Goal: Task Accomplishment & Management: Use online tool/utility

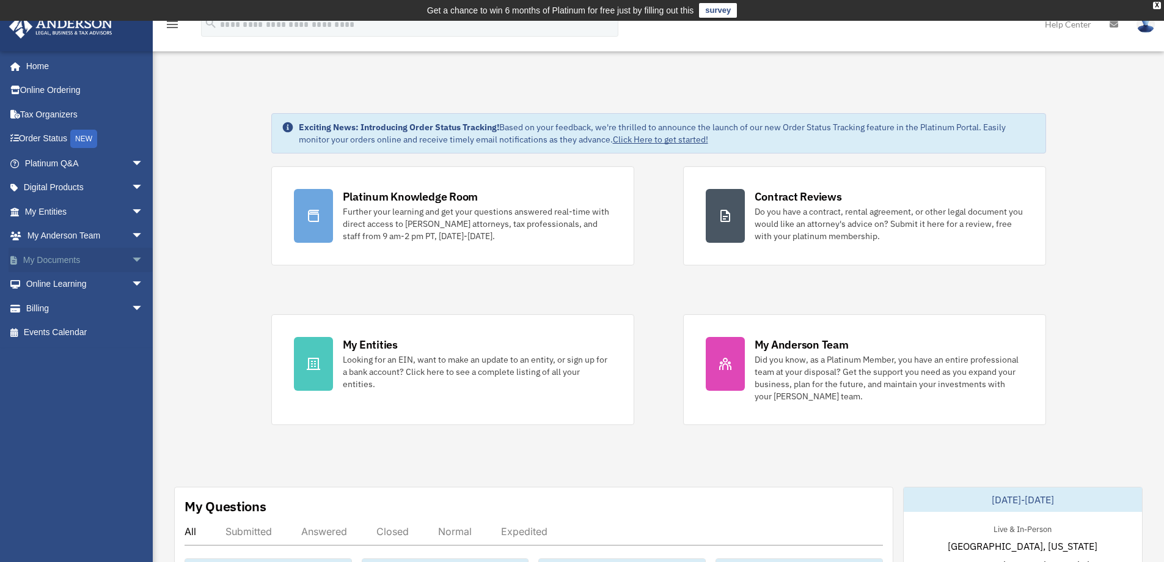
click at [131, 257] on span "arrow_drop_down" at bounding box center [143, 259] width 24 height 25
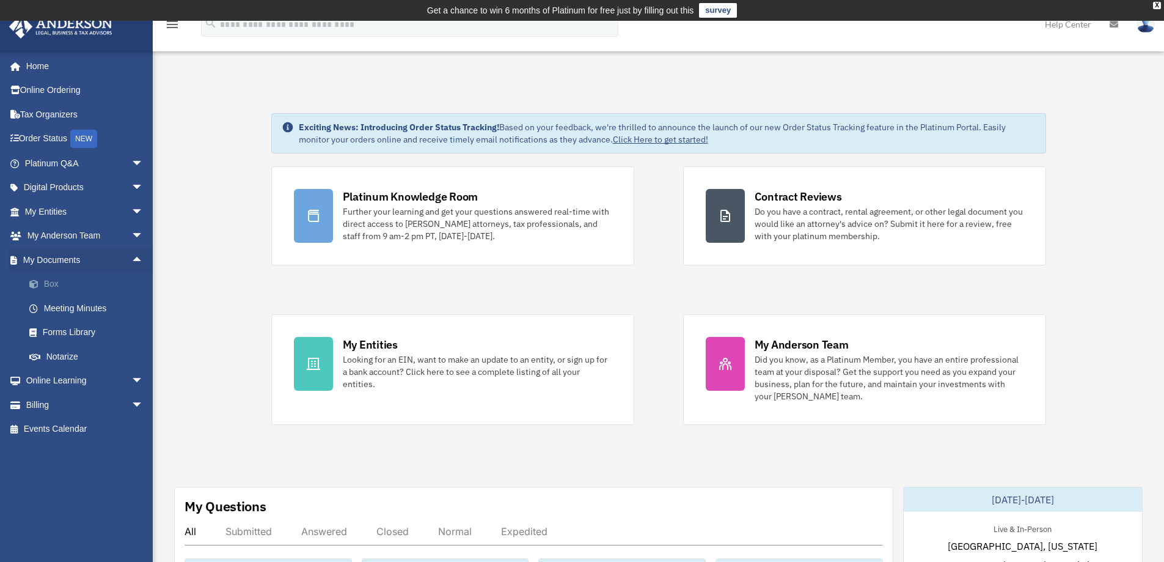
click at [56, 284] on link "Box" at bounding box center [89, 284] width 145 height 24
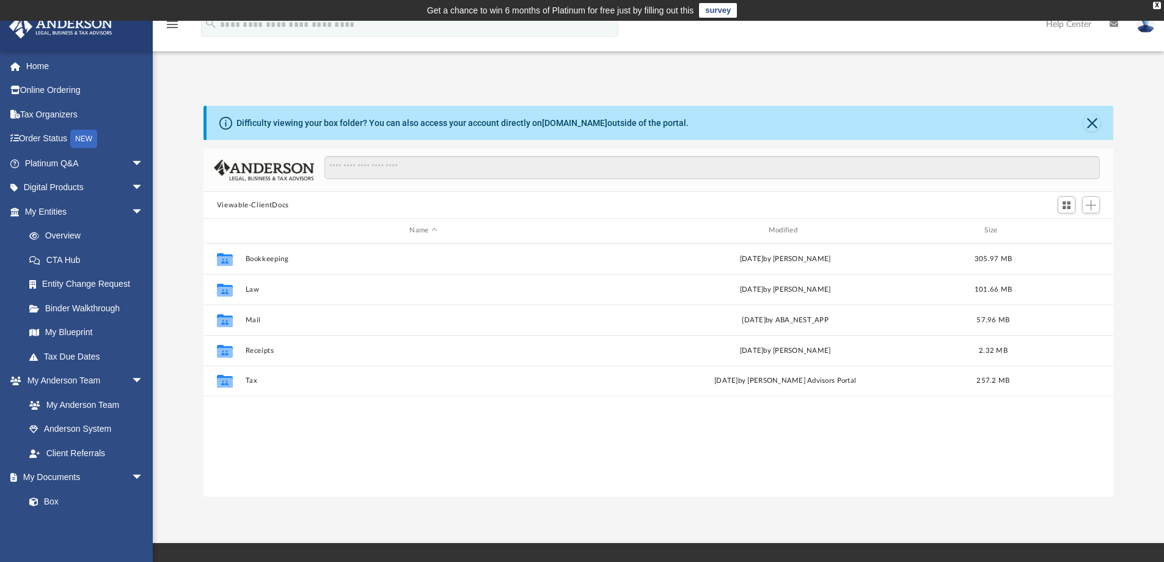
scroll to position [269, 901]
click at [1094, 122] on button "Close" at bounding box center [1091, 122] width 17 height 17
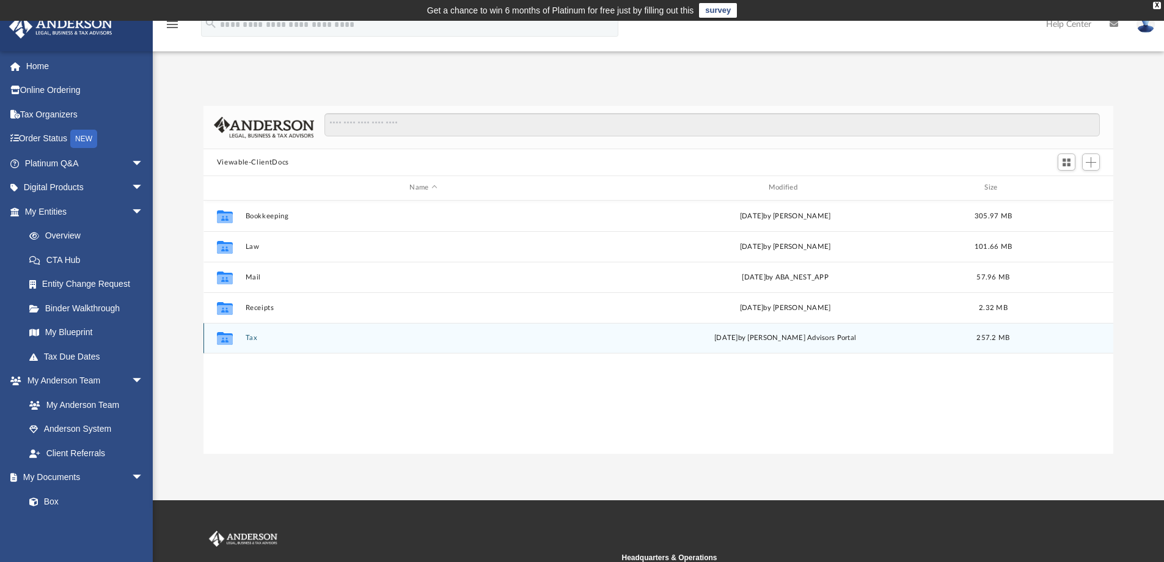
click at [256, 340] on button "Tax" at bounding box center [423, 338] width 356 height 8
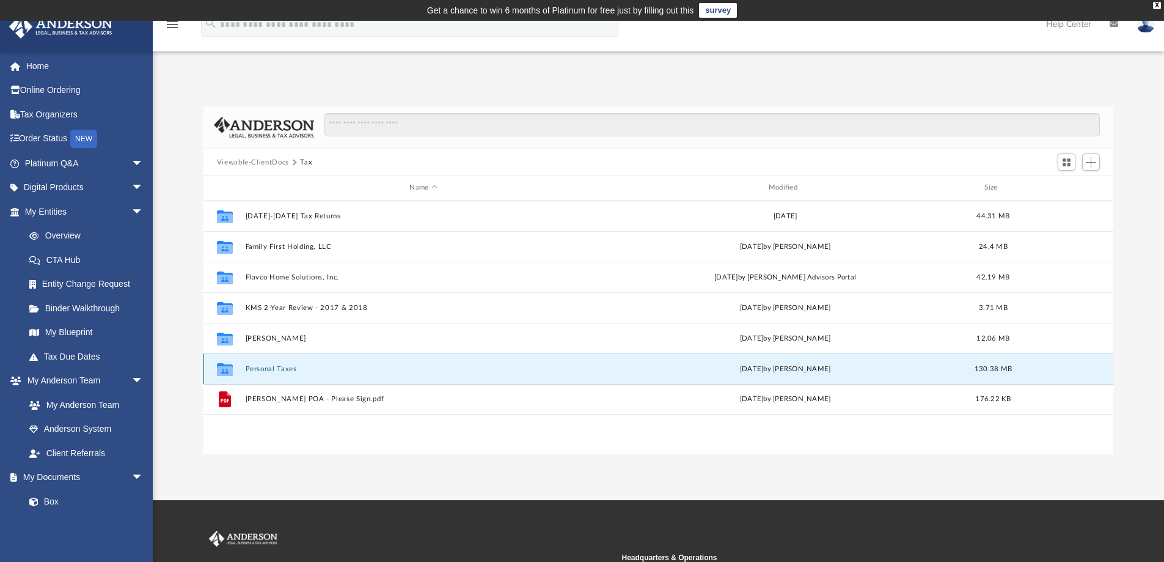
click at [269, 369] on button "Personal Taxes" at bounding box center [423, 369] width 356 height 8
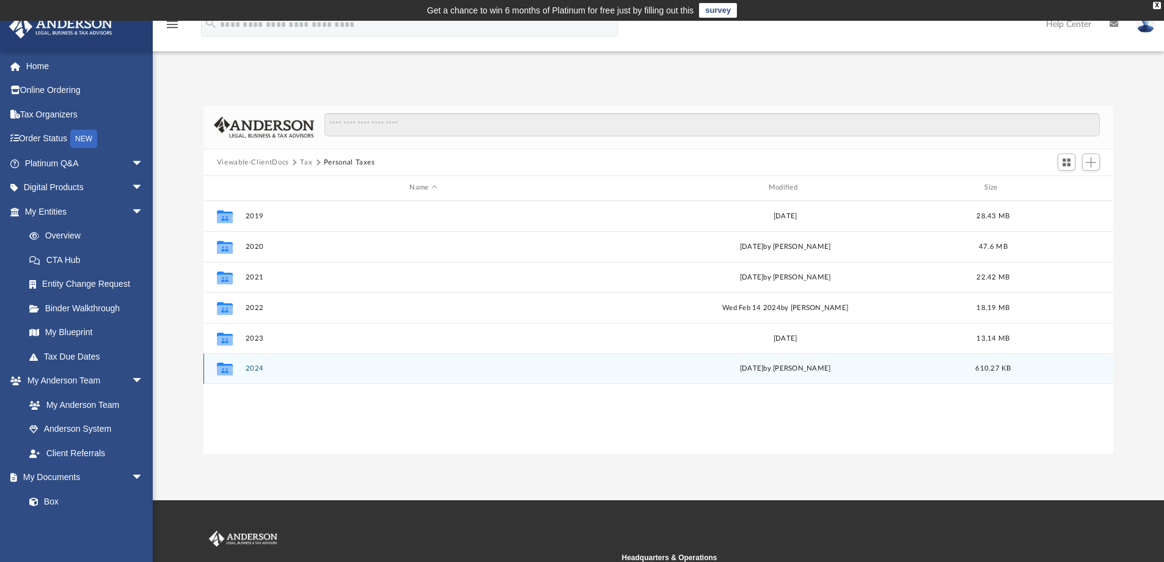
click at [265, 370] on button "2024" at bounding box center [423, 368] width 356 height 8
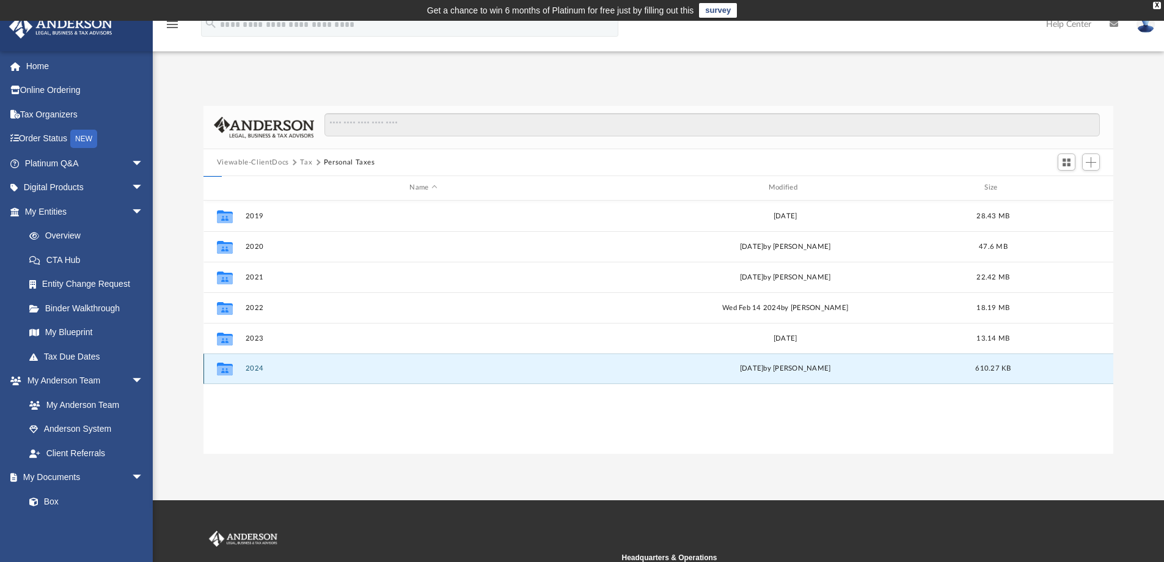
click at [267, 372] on button "2024" at bounding box center [423, 368] width 356 height 8
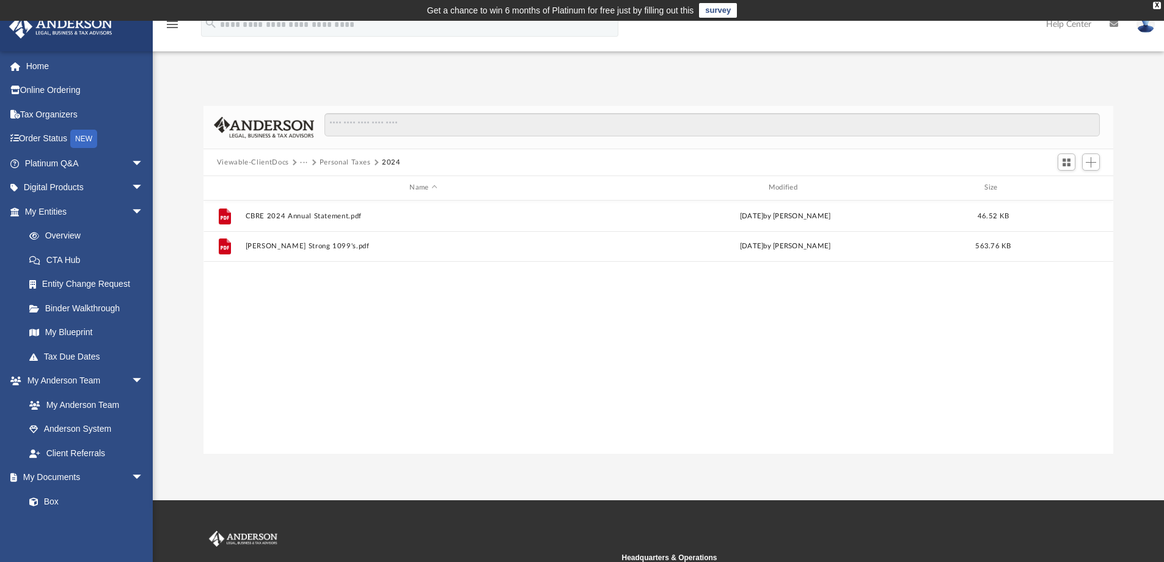
click at [332, 161] on button "Personal Taxes" at bounding box center [345, 162] width 51 height 11
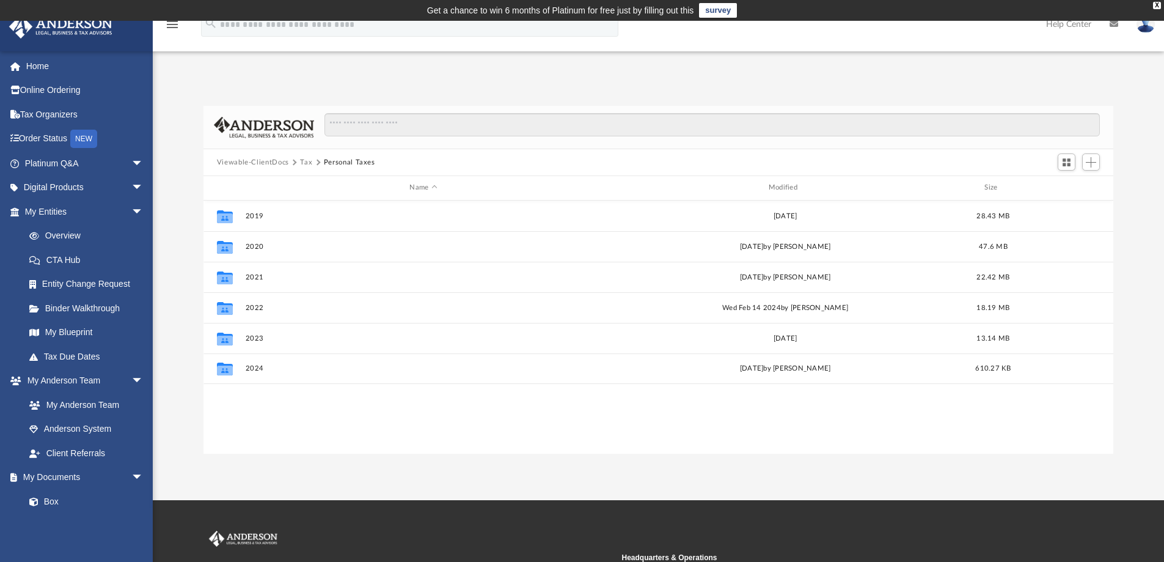
click at [305, 164] on button "Tax" at bounding box center [306, 162] width 12 height 11
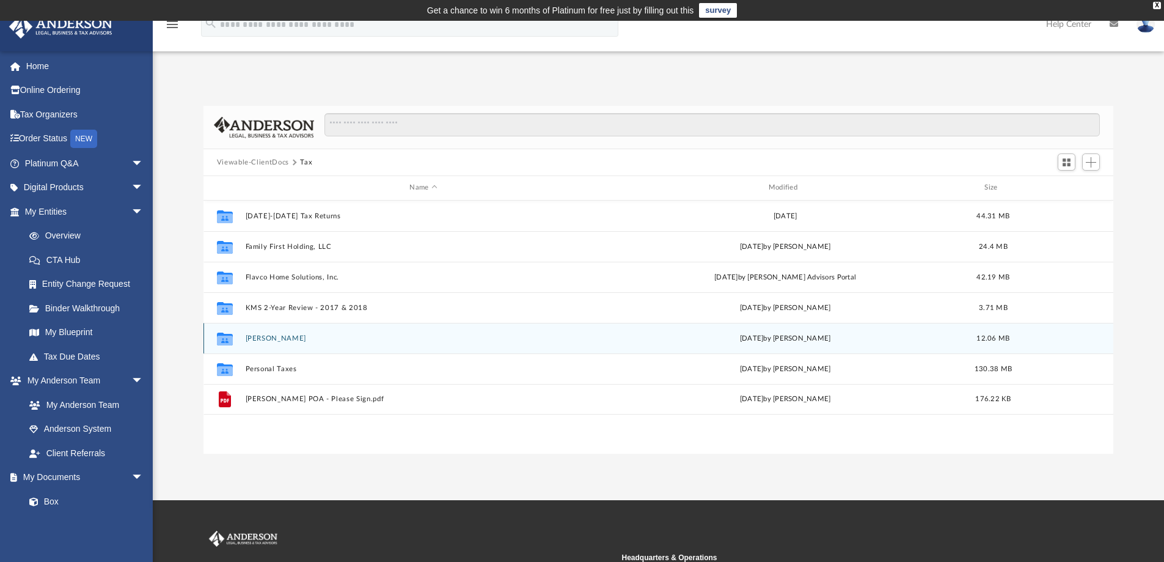
click at [287, 342] on button "[PERSON_NAME]" at bounding box center [423, 338] width 356 height 8
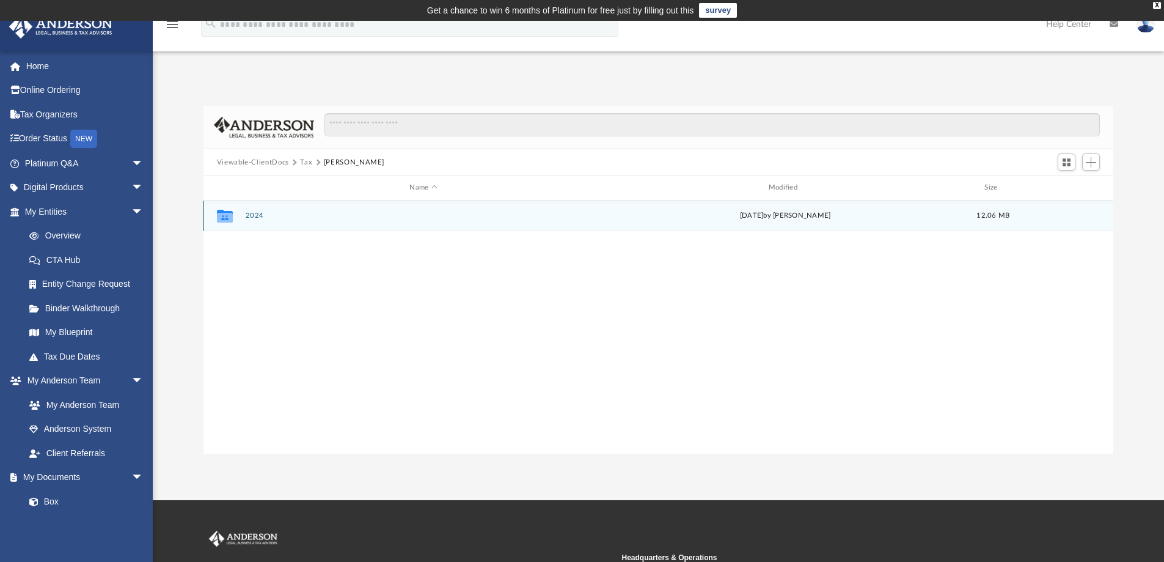
click at [254, 218] on button "2024" at bounding box center [423, 215] width 356 height 8
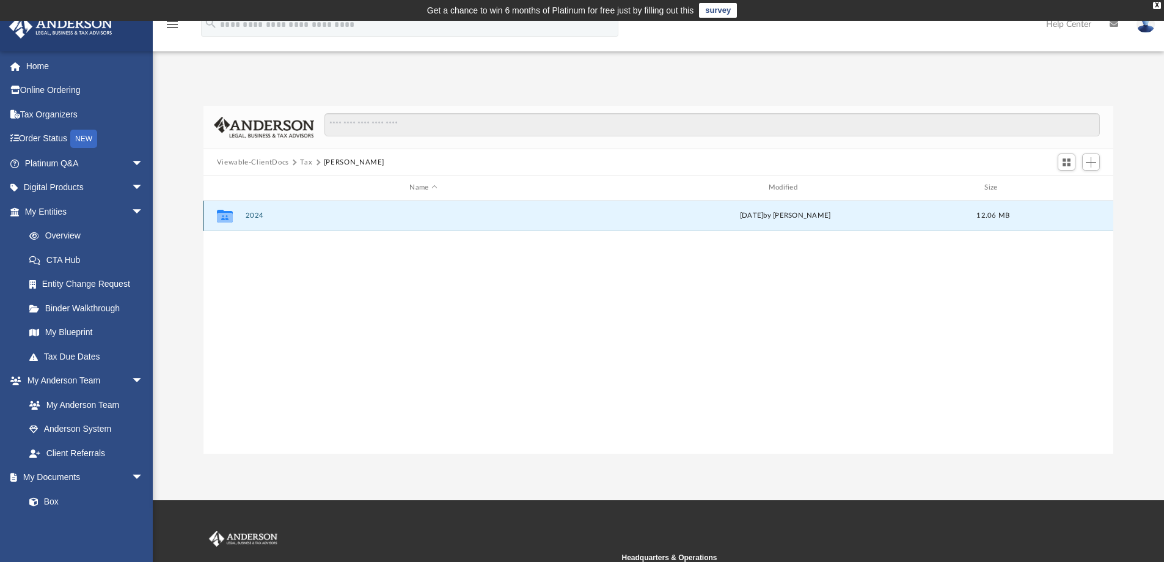
click at [254, 218] on button "2024" at bounding box center [423, 215] width 356 height 8
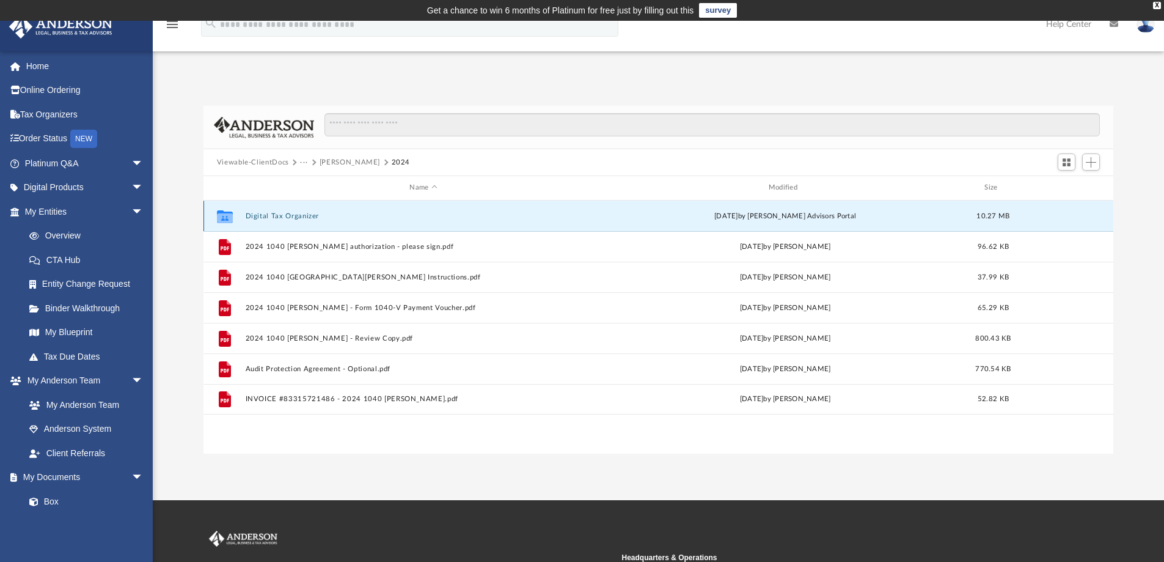
click at [282, 216] on button "Digital Tax Organizer" at bounding box center [423, 216] width 356 height 8
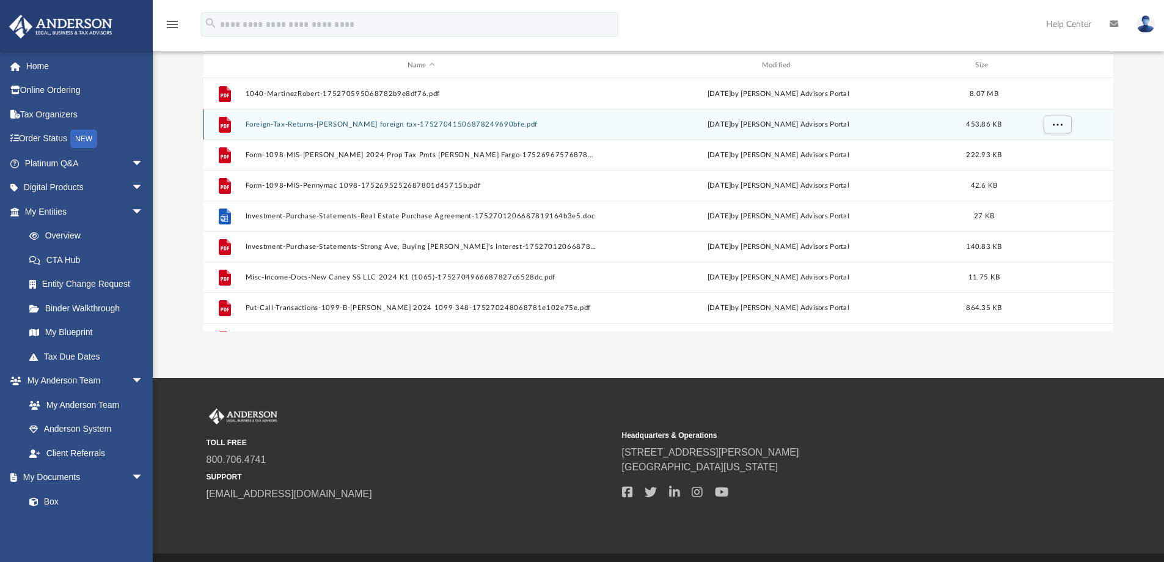
scroll to position [0, 0]
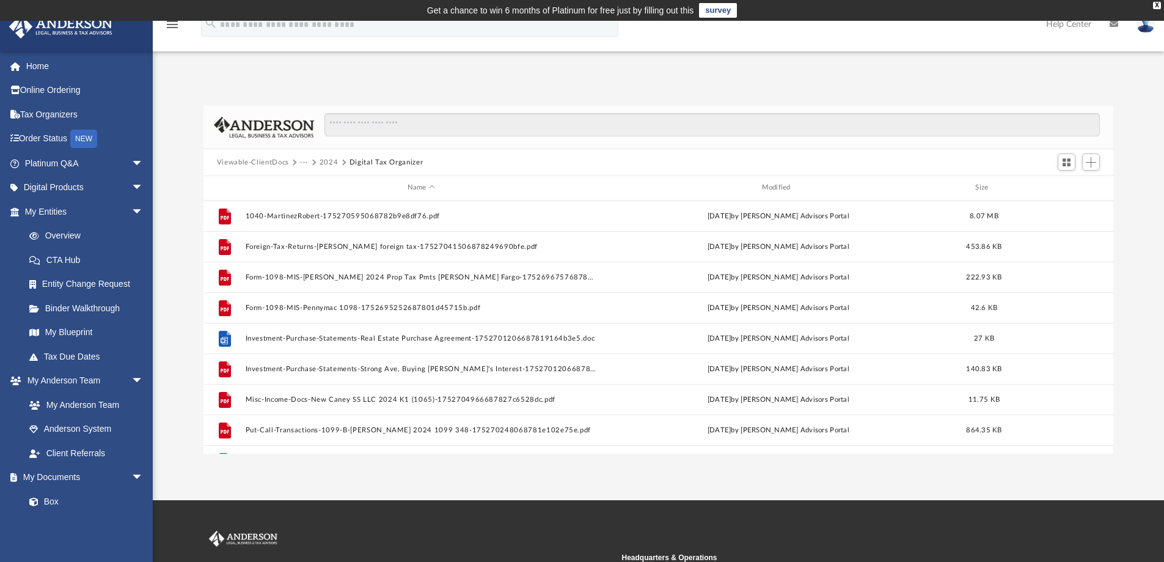
click at [513, 81] on div "Difficulty viewing your box folder? You can also access your account directly o…" at bounding box center [658, 266] width 1011 height 373
click at [1091, 161] on span "Add" at bounding box center [1091, 162] width 10 height 10
click at [1066, 185] on li "Upload" at bounding box center [1073, 186] width 39 height 13
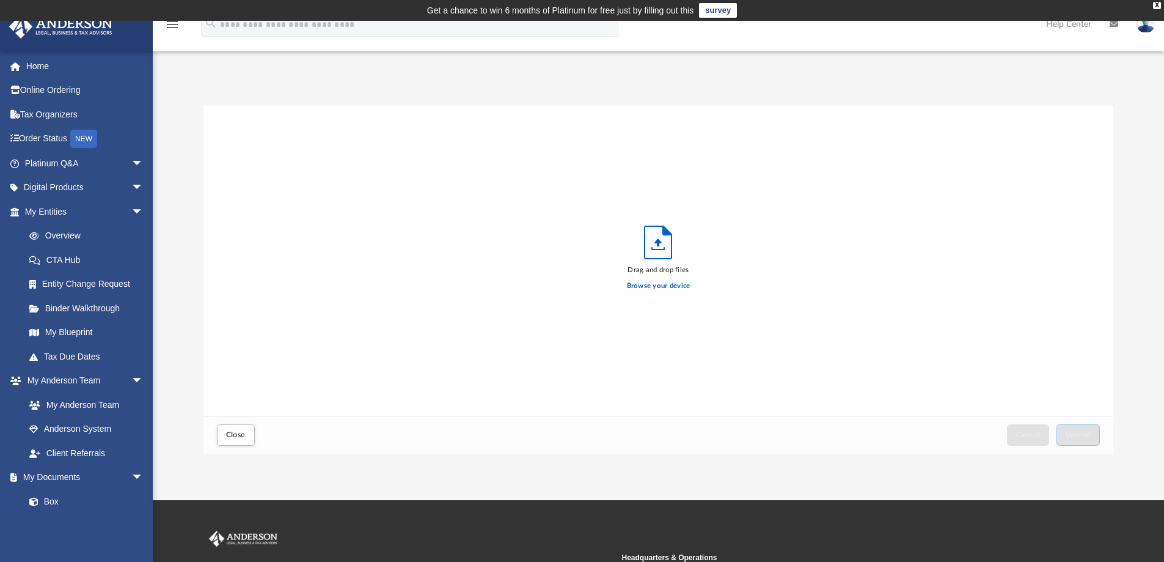
scroll to position [301, 901]
click at [654, 287] on label "Browse your device" at bounding box center [659, 285] width 64 height 11
click at [0, 0] on input "Browse your device" at bounding box center [0, 0] width 0 height 0
click at [1071, 432] on span "Upload" at bounding box center [1079, 434] width 26 height 7
click at [238, 435] on span "Close" at bounding box center [236, 434] width 20 height 7
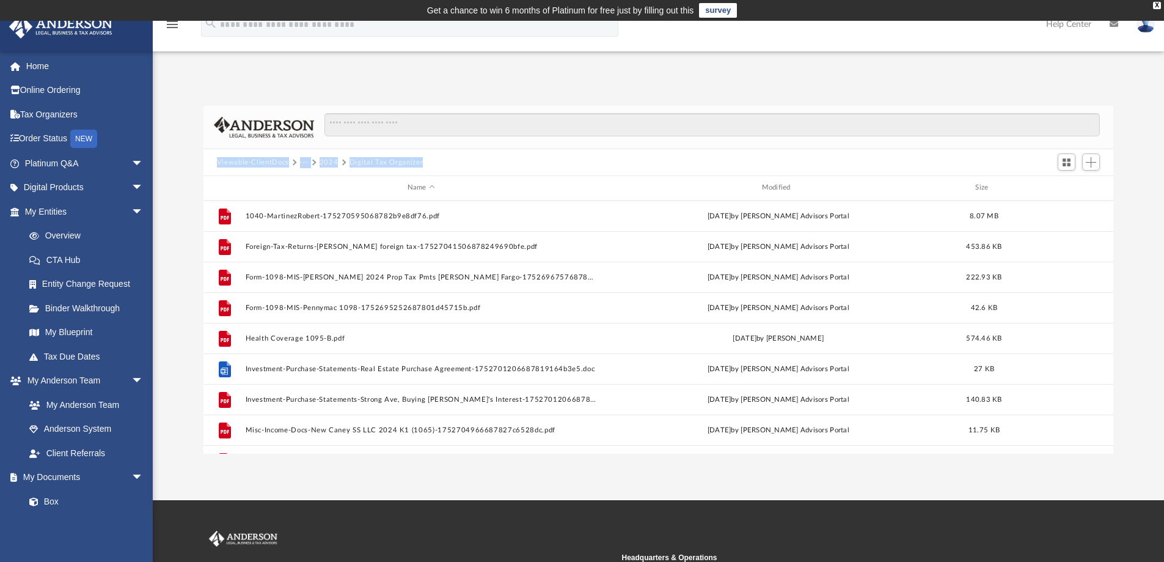
drag, startPoint x: 434, startPoint y: 163, endPoint x: 217, endPoint y: 158, distance: 217.6
click at [217, 158] on div "Viewable-ClientDocs ··· 2024 Digital Tax Organizer" at bounding box center [658, 162] width 911 height 27
copy div "Viewable-ClientDocs ··· 2024 Digital Tax Organizer"
click at [284, 79] on div "App [EMAIL_ADDRESS][DOMAIN_NAME] Sign Out [EMAIL_ADDRESS][DOMAIN_NAME] Home Onl…" at bounding box center [582, 260] width 1164 height 386
click at [1146, 29] on img at bounding box center [1146, 24] width 18 height 18
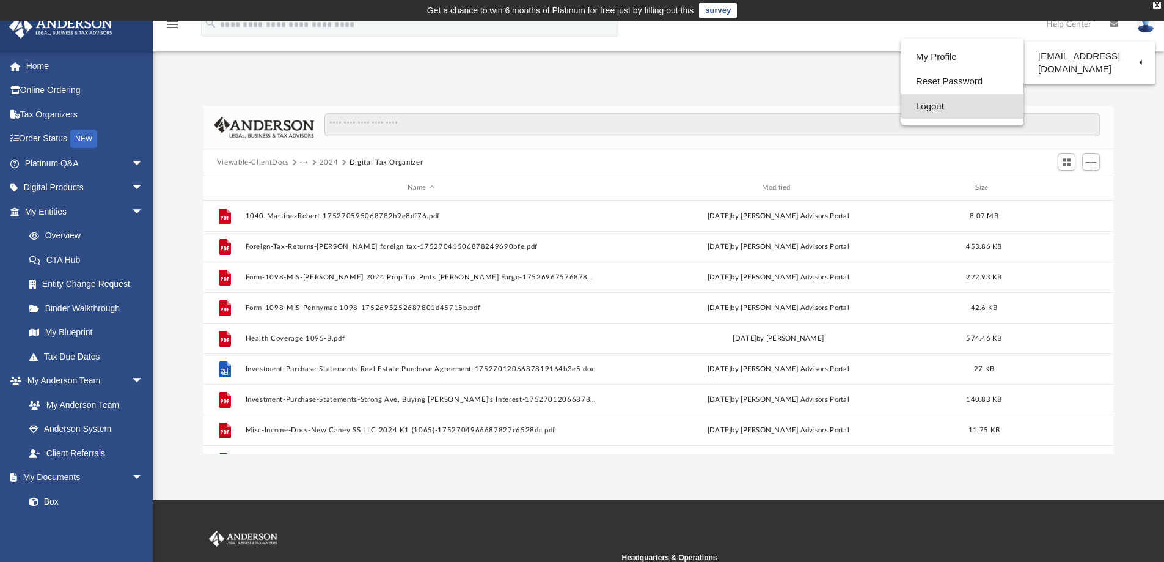
click at [935, 104] on link "Logout" at bounding box center [962, 106] width 122 height 25
